Goal: Obtain resource: Download file/media

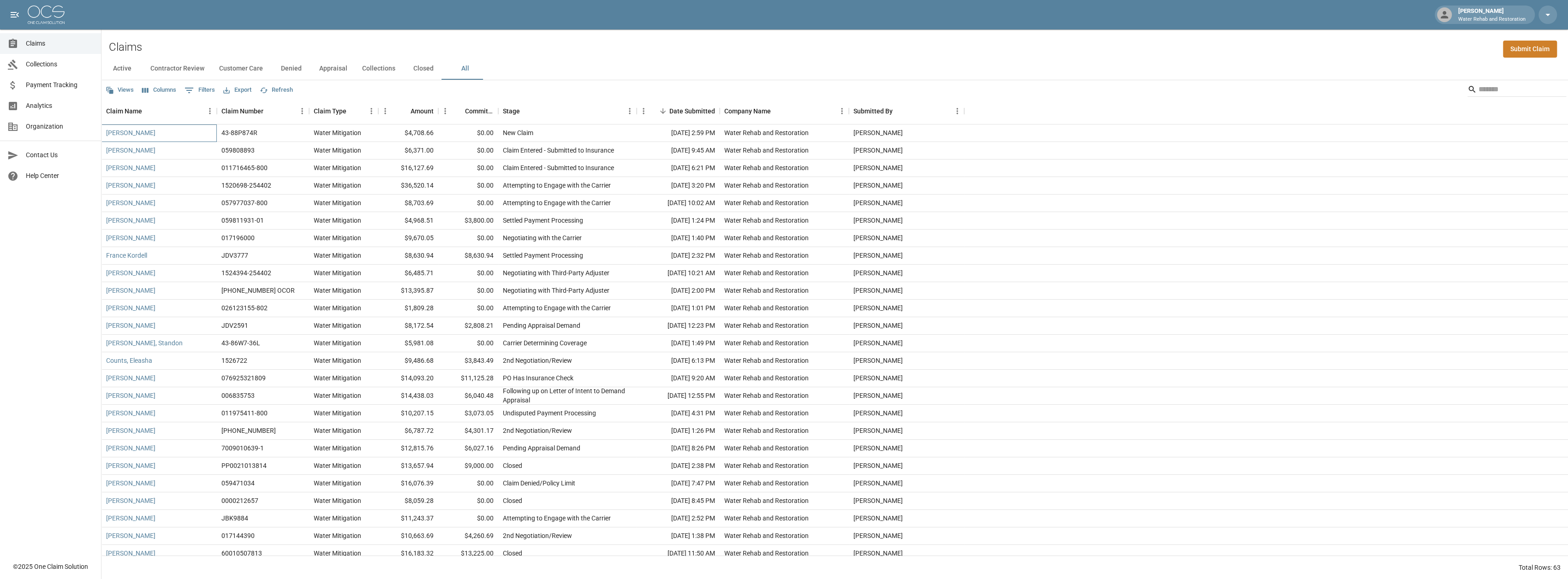
click at [123, 137] on div "[PERSON_NAME]" at bounding box center [159, 133] width 115 height 18
click at [125, 129] on link "[PERSON_NAME]" at bounding box center [131, 133] width 49 height 9
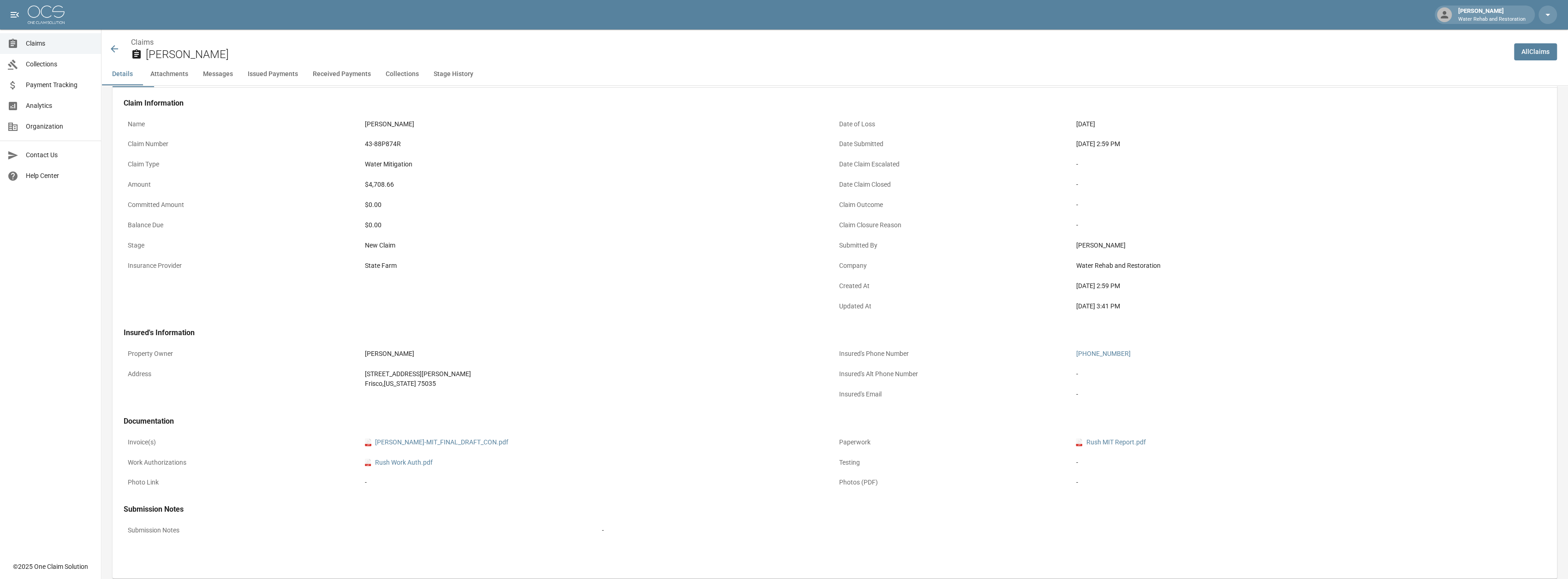
scroll to position [46, 0]
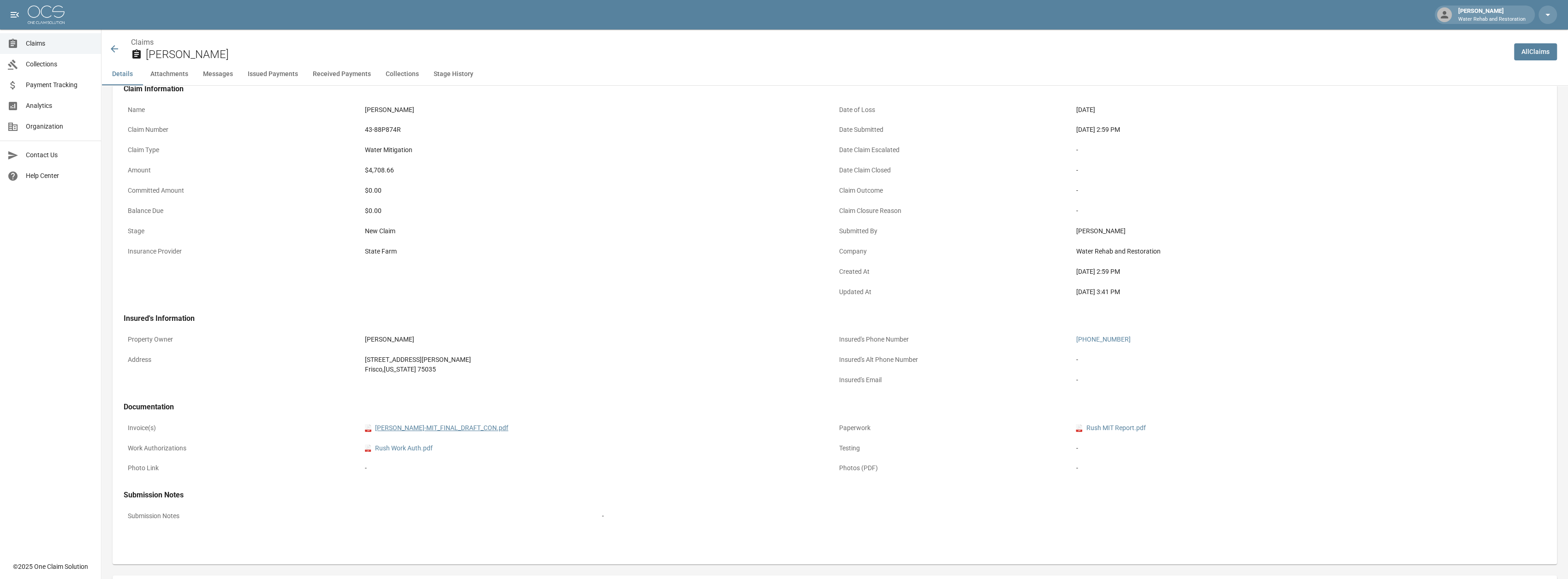
click at [451, 423] on link "pdf [PERSON_NAME]-MIT_FINAL_DRAFT_CON.pdf" at bounding box center [436, 428] width 143 height 10
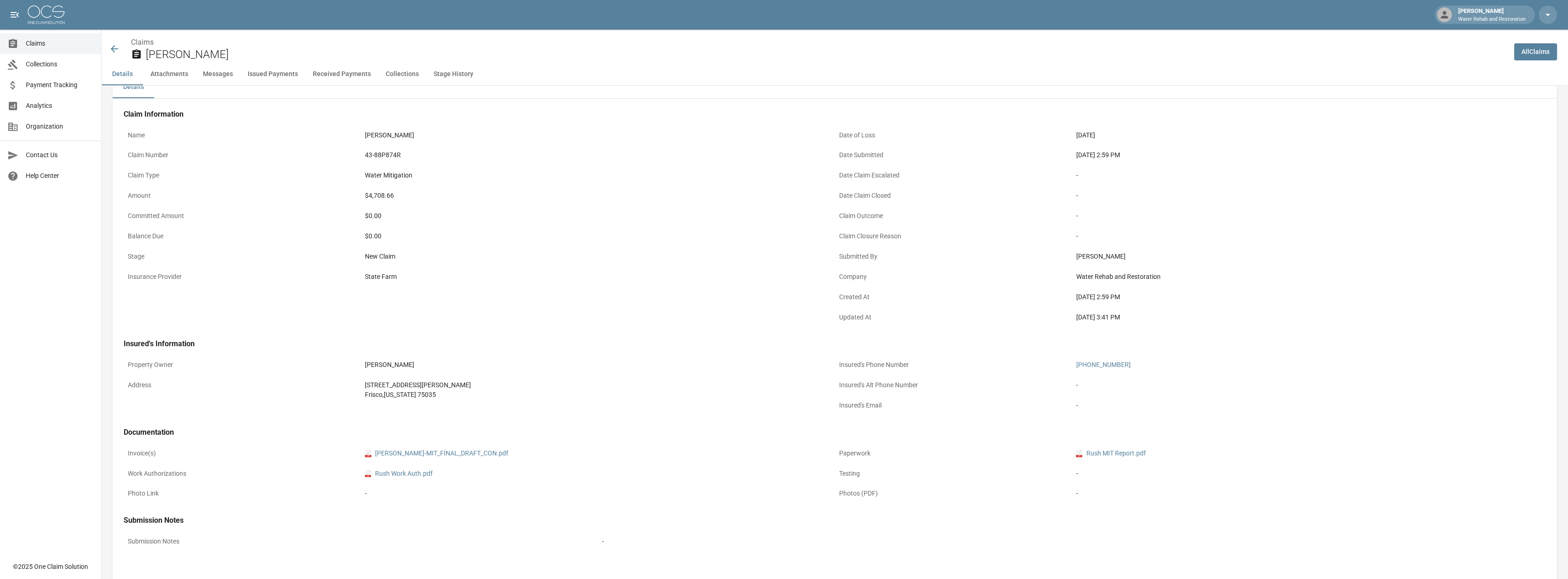
scroll to position [0, 0]
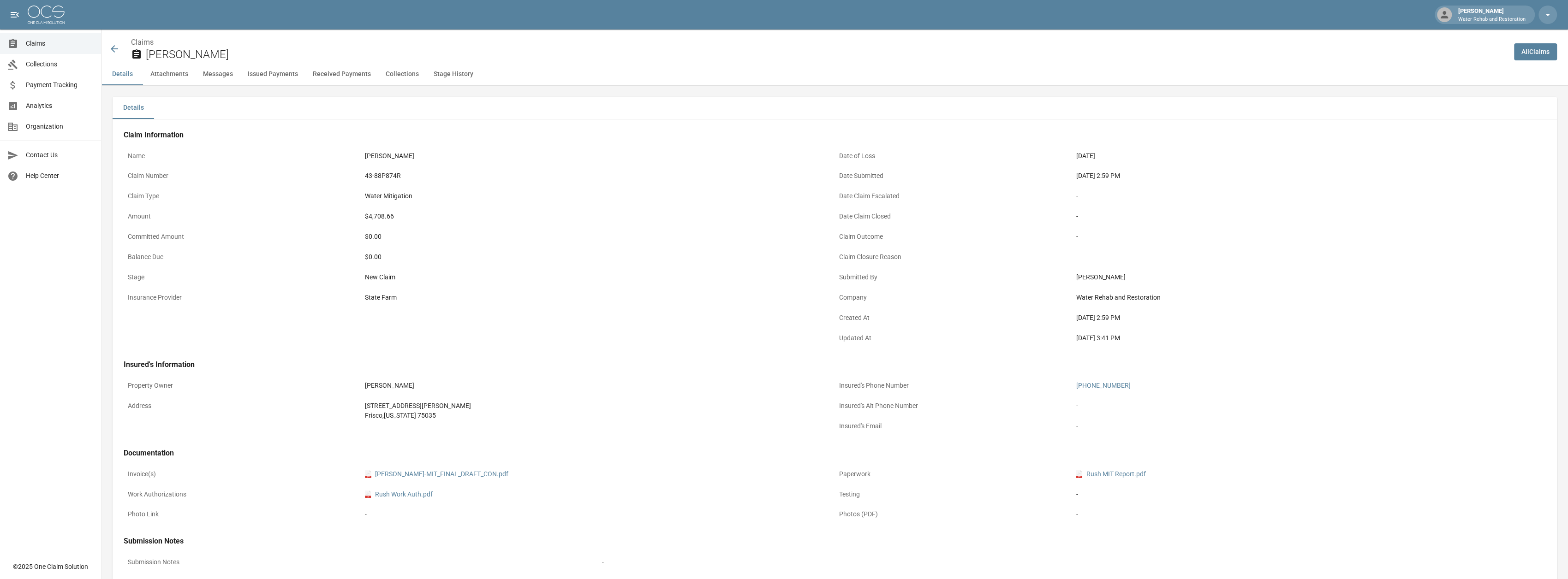
click at [114, 49] on icon at bounding box center [114, 49] width 11 height 11
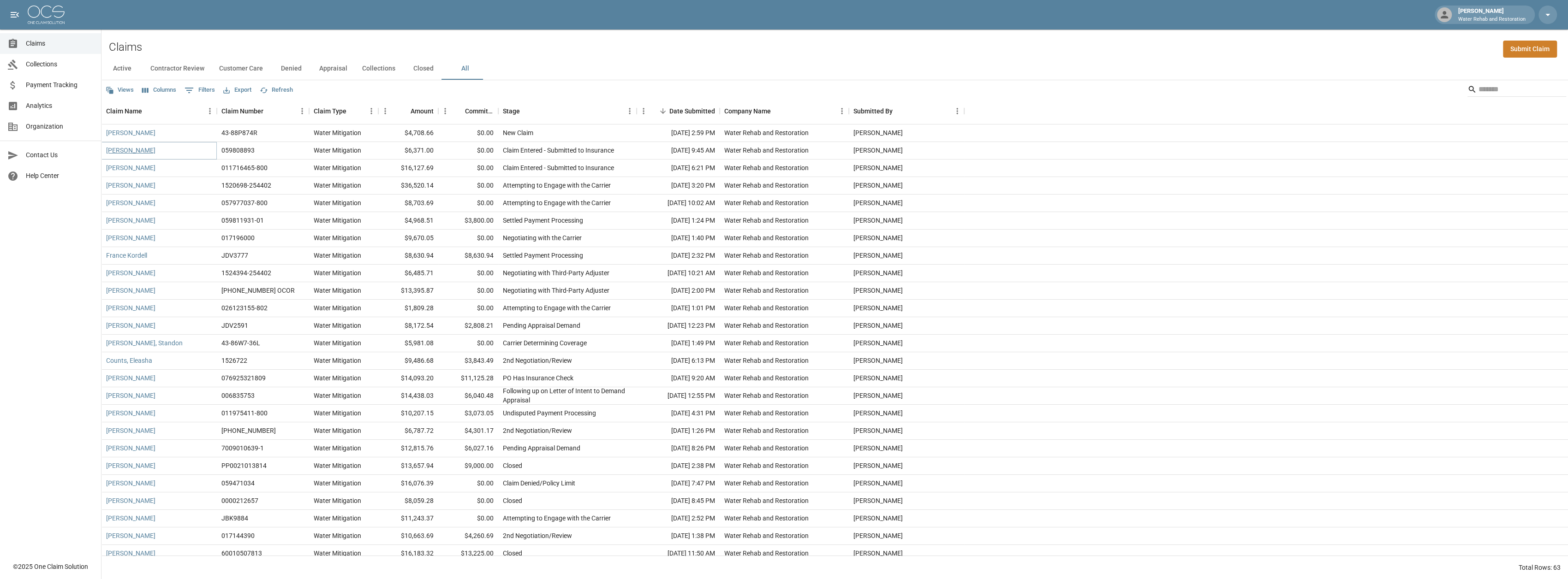
click at [134, 149] on link "[PERSON_NAME]" at bounding box center [131, 150] width 49 height 9
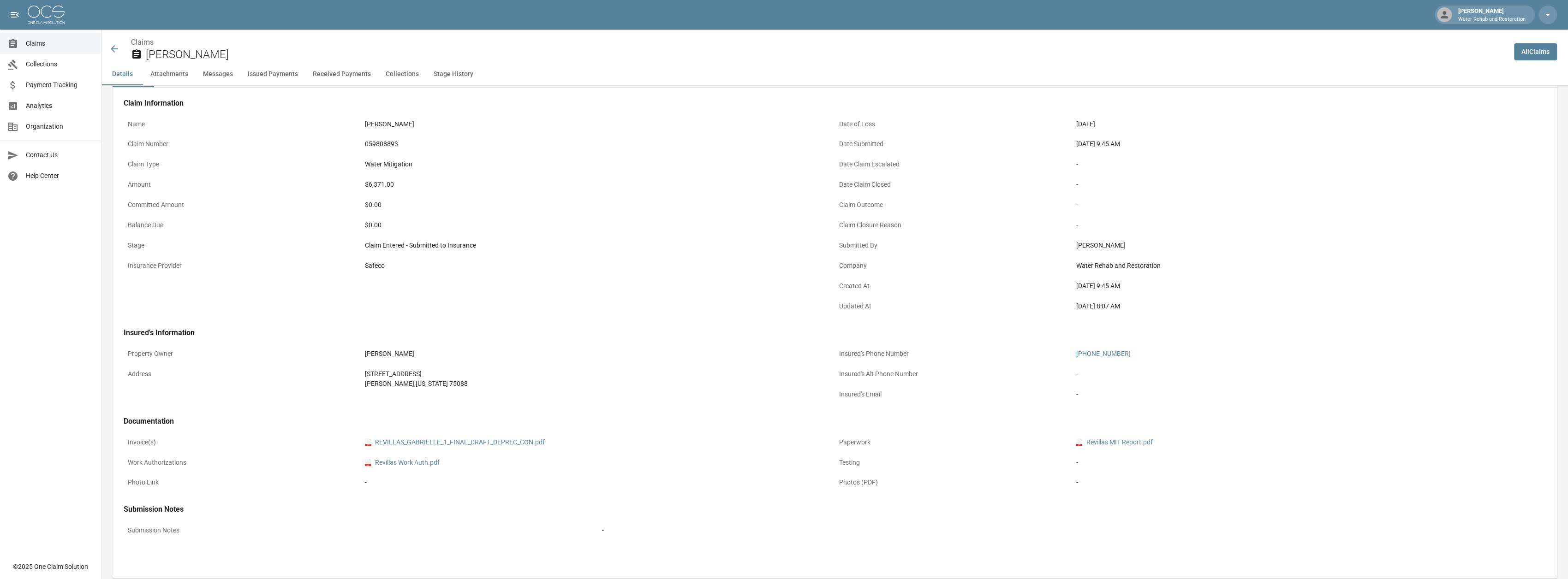
scroll to position [46, 0]
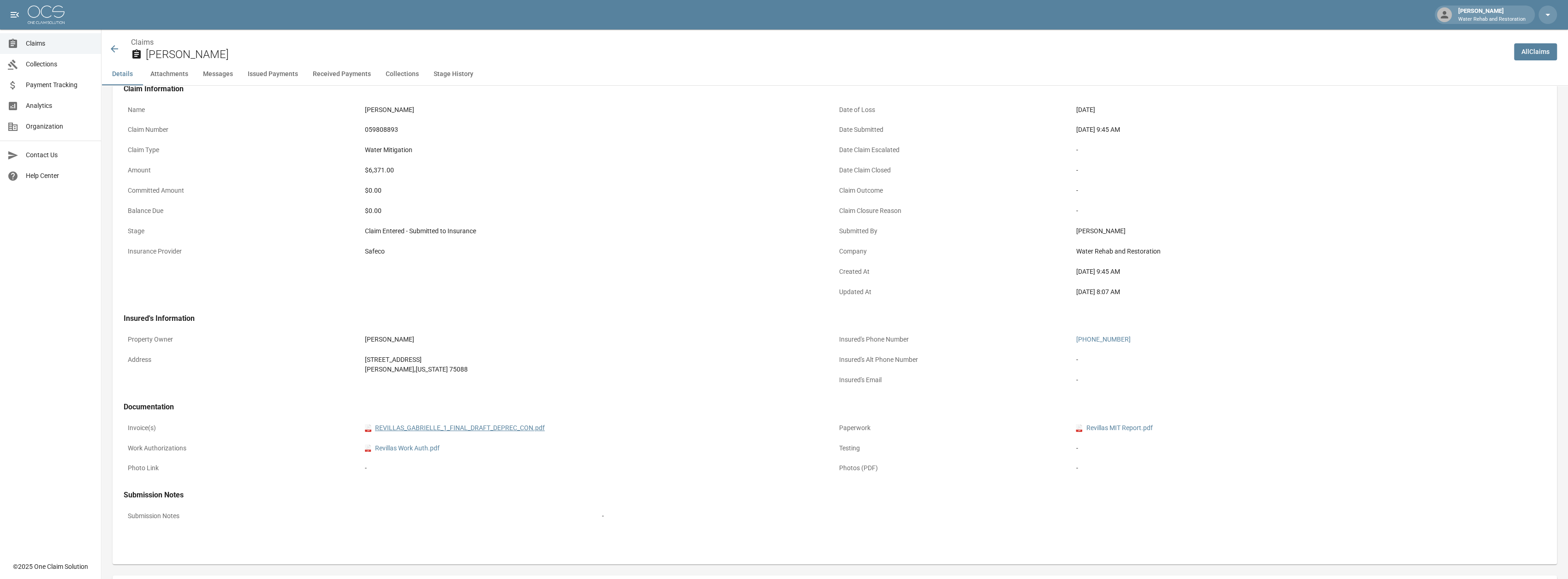
click at [495, 423] on link "pdf REVILLAS_GABRIELLE_1_FINAL_DRAFT_DEPREC_CON.pdf" at bounding box center [455, 428] width 180 height 10
drag, startPoint x: 798, startPoint y: 273, endPoint x: 970, endPoint y: 321, distance: 178.6
click at [798, 273] on div "Name [PERSON_NAME] Claim Number 059808893 Claim Type Water Mitigation Amount $6…" at bounding box center [479, 202] width 711 height 202
click at [32, 44] on span "Claims" at bounding box center [59, 44] width 68 height 10
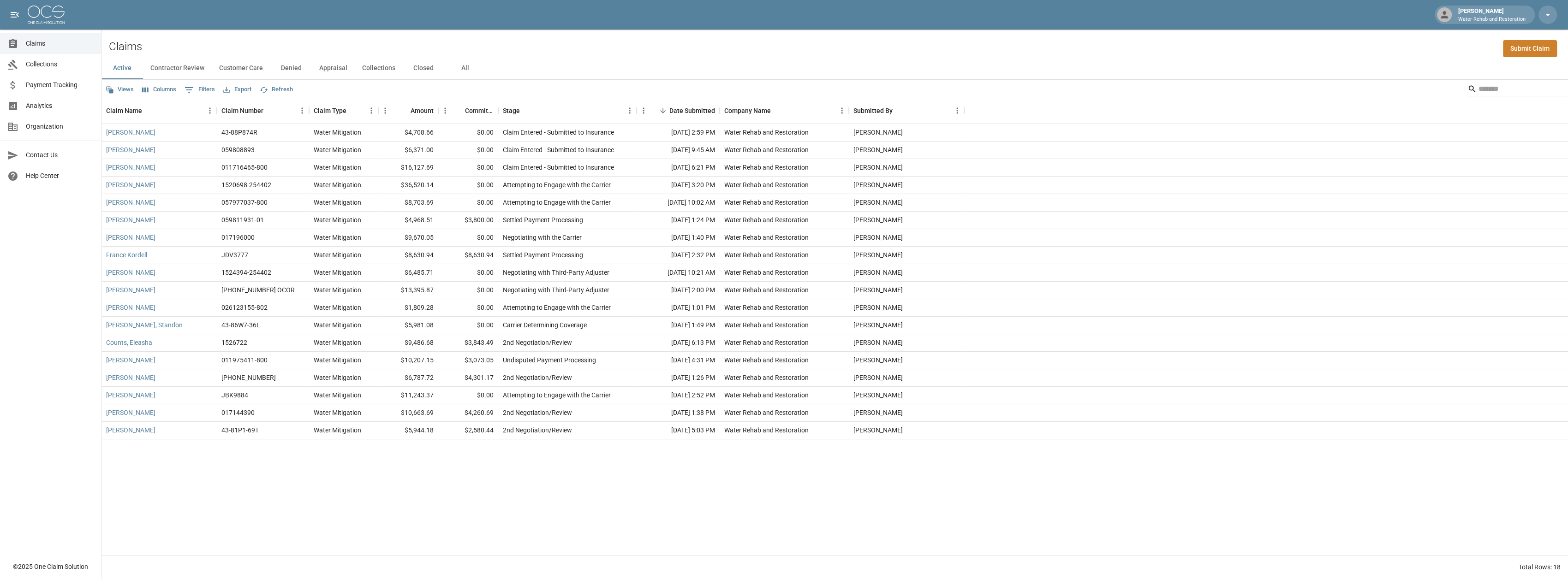
scroll to position [7, 0]
click at [149, 146] on link "[PERSON_NAME]" at bounding box center [131, 150] width 49 height 9
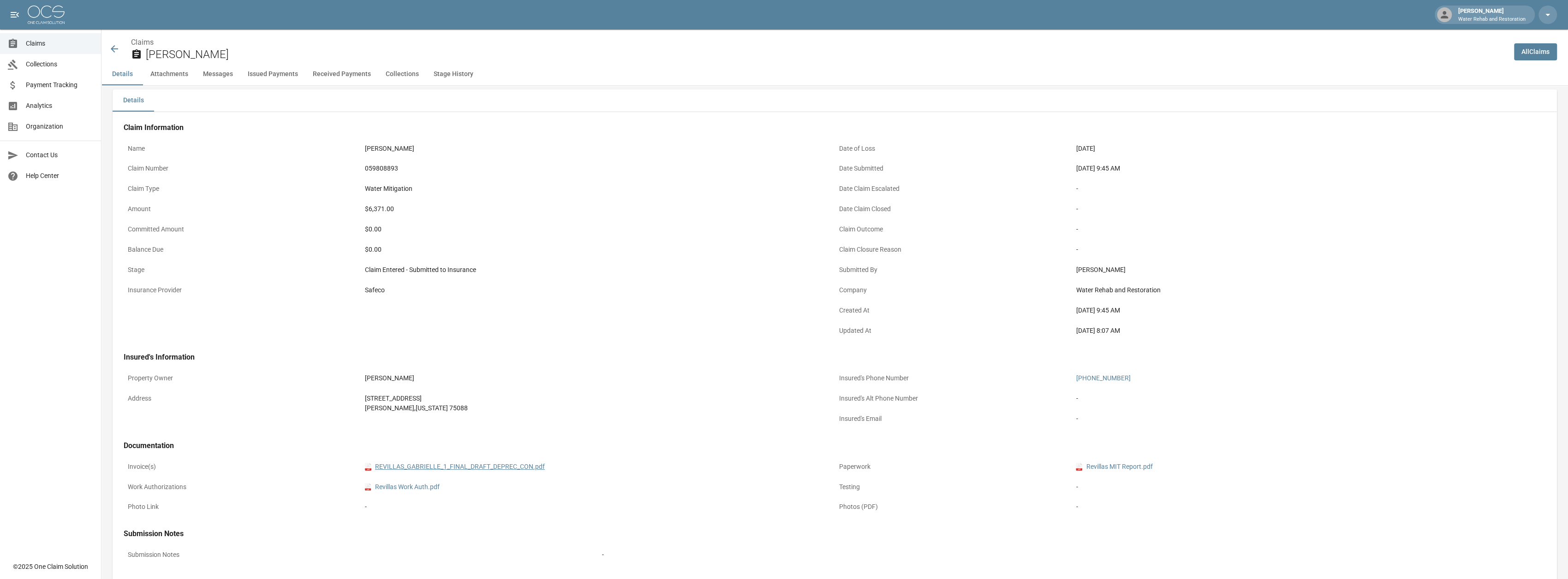
click at [474, 466] on link "pdf REVILLAS_GABRIELLE_1_FINAL_DRAFT_DEPREC_CON.pdf" at bounding box center [455, 466] width 180 height 10
click at [39, 47] on span "Claims" at bounding box center [59, 44] width 68 height 10
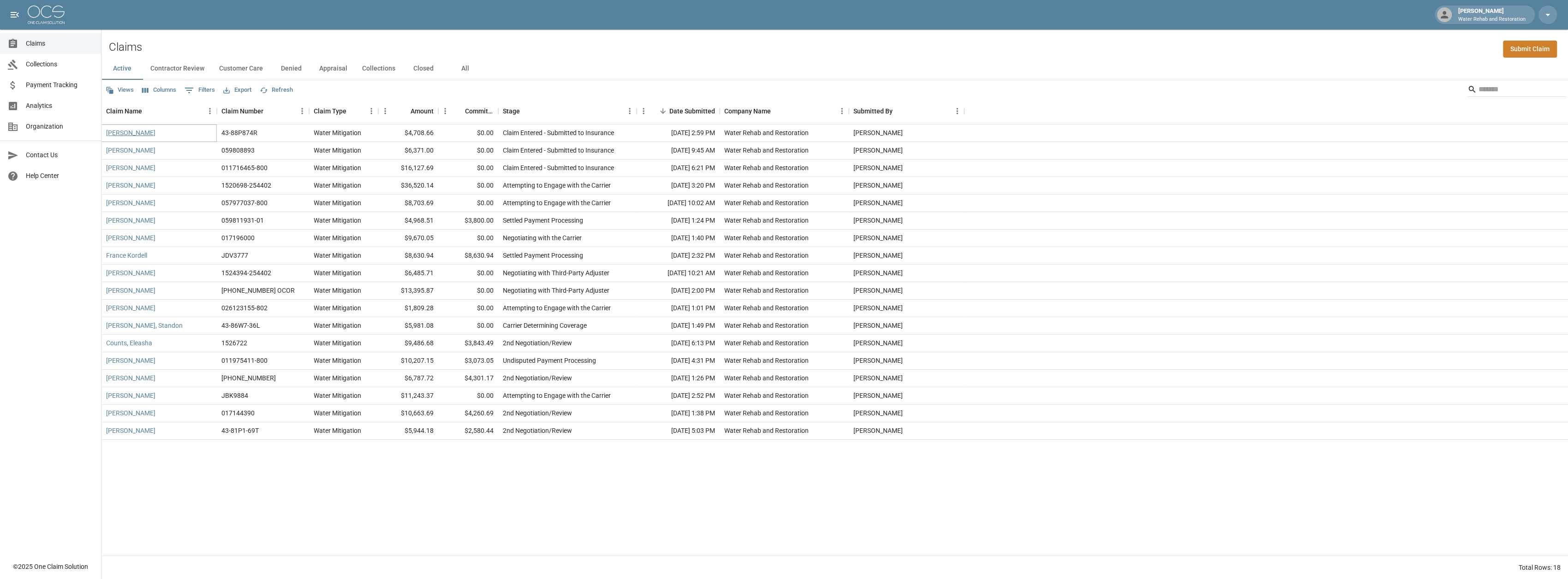
click at [129, 135] on link "[PERSON_NAME]" at bounding box center [131, 133] width 49 height 9
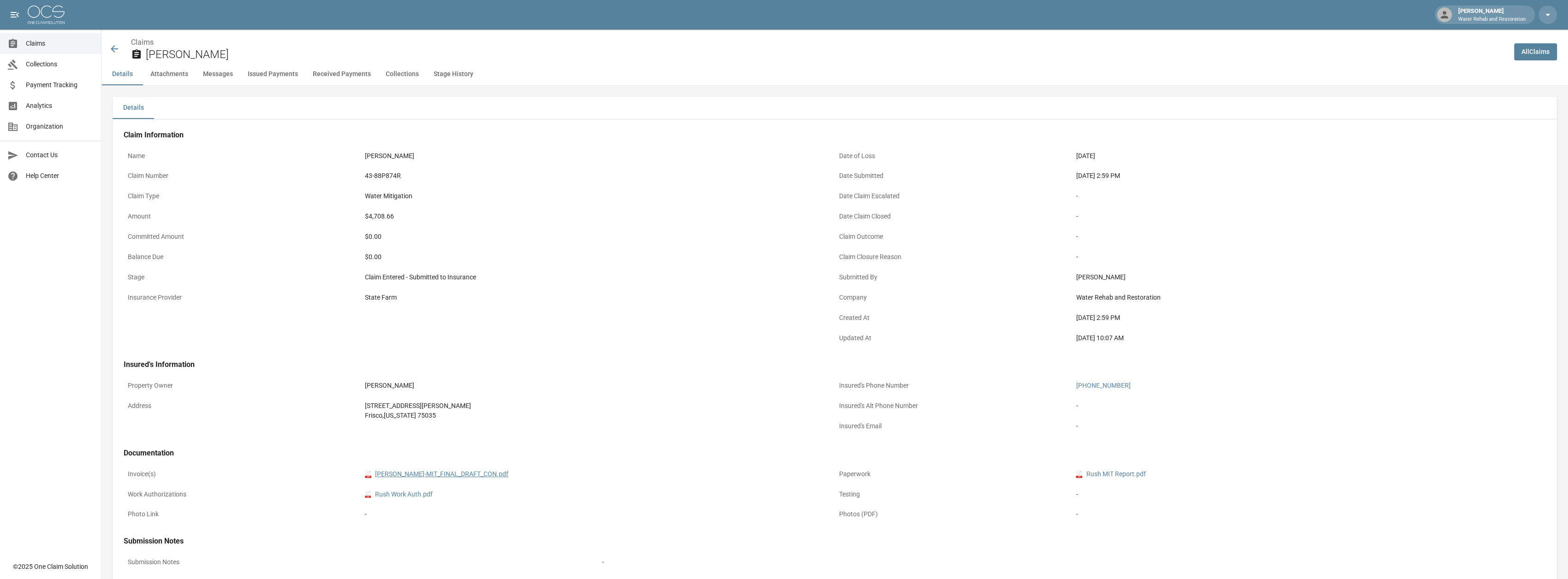
click at [479, 477] on link "pdf [PERSON_NAME]-MIT_FINAL_DRAFT_CON.pdf" at bounding box center [436, 474] width 143 height 10
click at [33, 47] on span "Claims" at bounding box center [59, 44] width 68 height 10
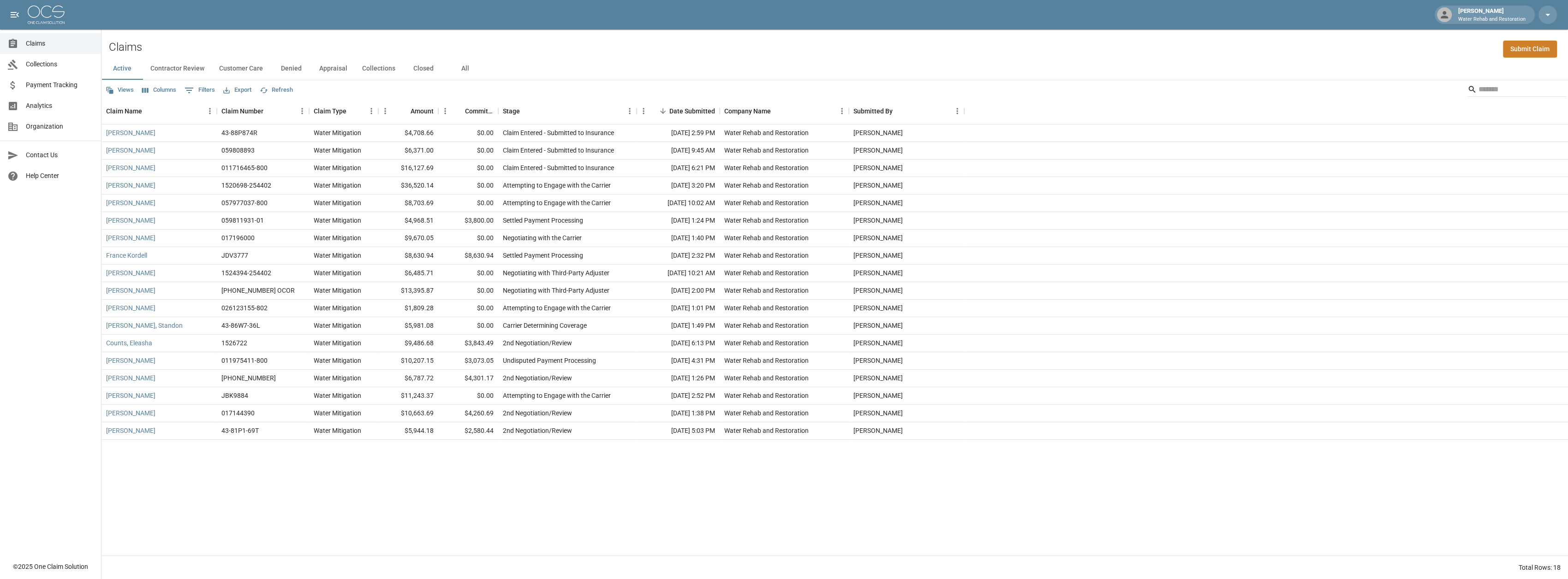
click at [1008, 311] on div at bounding box center [1269, 308] width 610 height 18
